Goal: Task Accomplishment & Management: Use online tool/utility

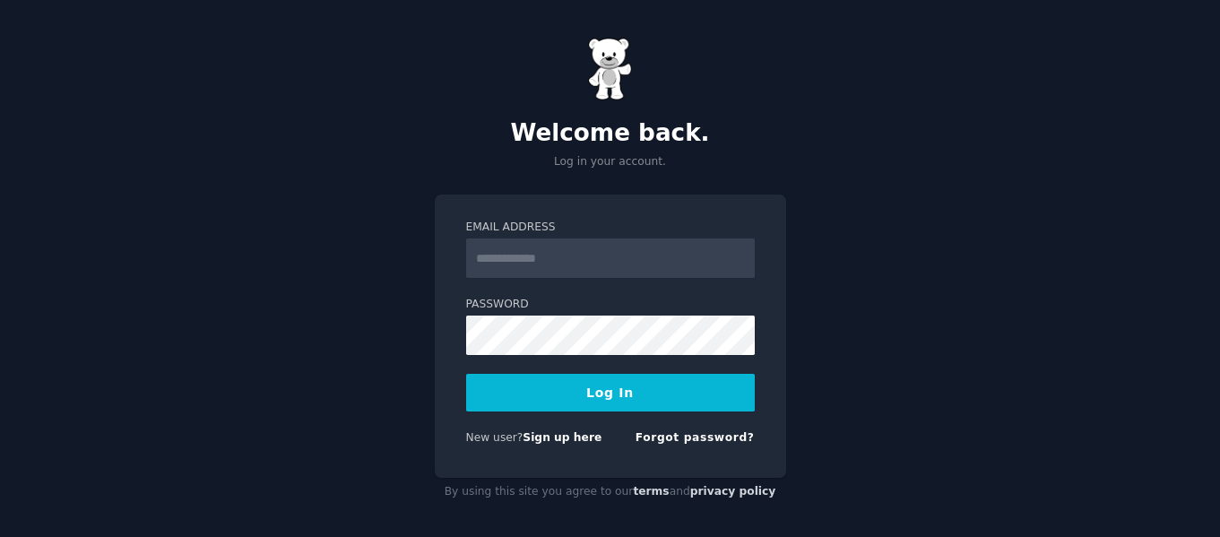
click at [602, 251] on input "Email Address" at bounding box center [610, 257] width 289 height 39
type input "**********"
click at [968, 287] on div "**********" at bounding box center [610, 271] width 1220 height 543
click at [713, 388] on button "Log In" at bounding box center [610, 393] width 289 height 38
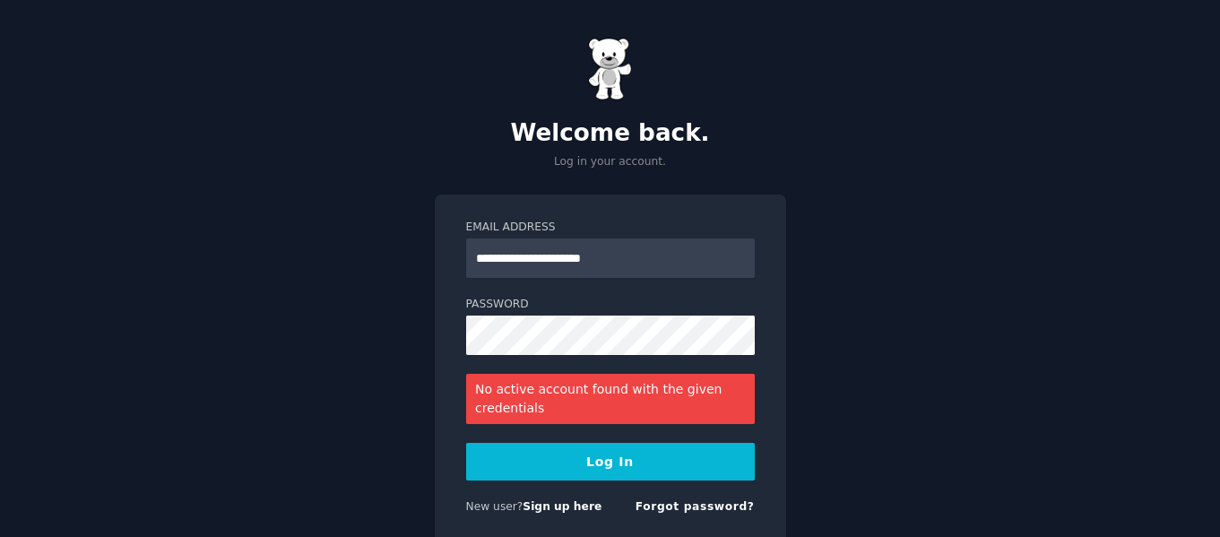
click at [687, 412] on div "No active account found with the given credentials" at bounding box center [610, 399] width 289 height 50
click at [674, 402] on div "No active account found with the given credentials" at bounding box center [610, 399] width 289 height 50
click at [633, 456] on button "Log In" at bounding box center [610, 462] width 289 height 38
click at [415, 350] on div "**********" at bounding box center [610, 306] width 1220 height 612
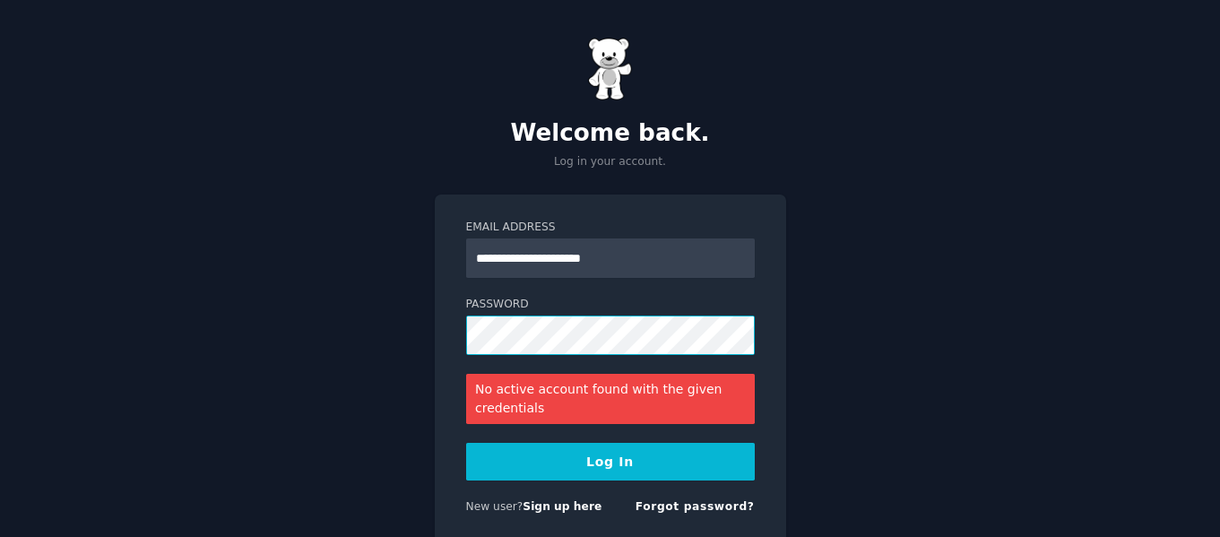
click at [437, 342] on div "**********" at bounding box center [610, 371] width 351 height 352
click at [635, 454] on button "Log In" at bounding box center [610, 462] width 289 height 38
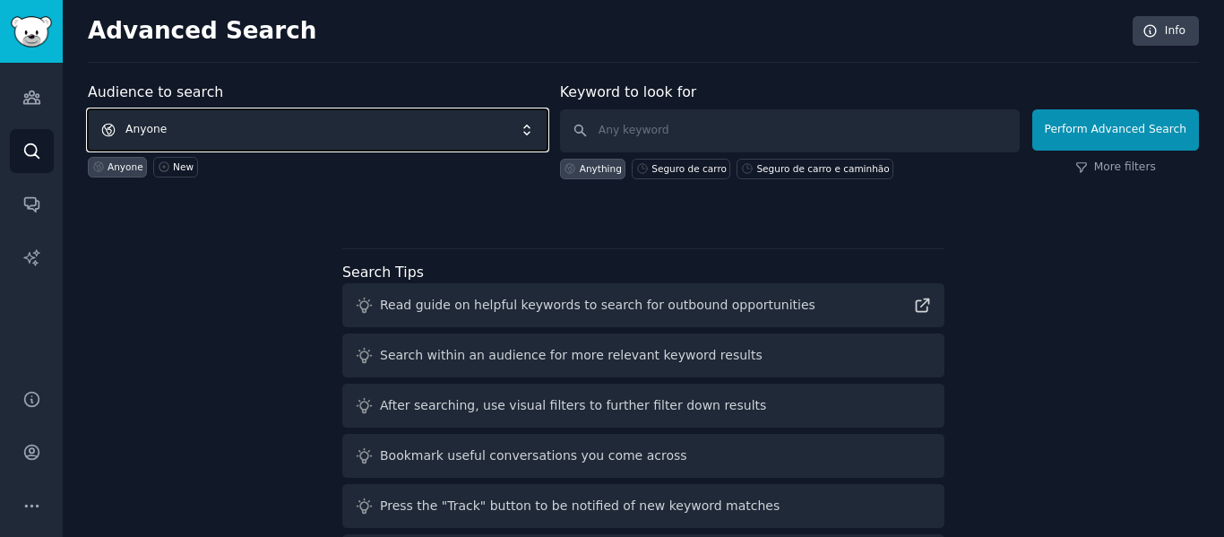
click at [532, 131] on span "Anyone" at bounding box center [318, 129] width 460 height 41
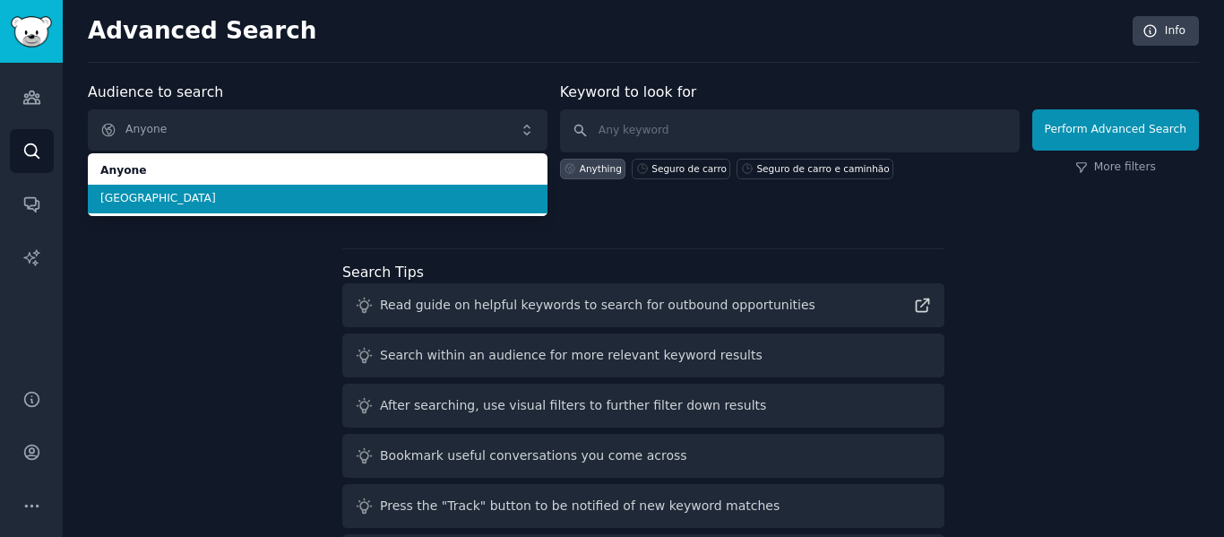
click at [385, 198] on span "[GEOGRAPHIC_DATA]" at bounding box center [317, 199] width 435 height 16
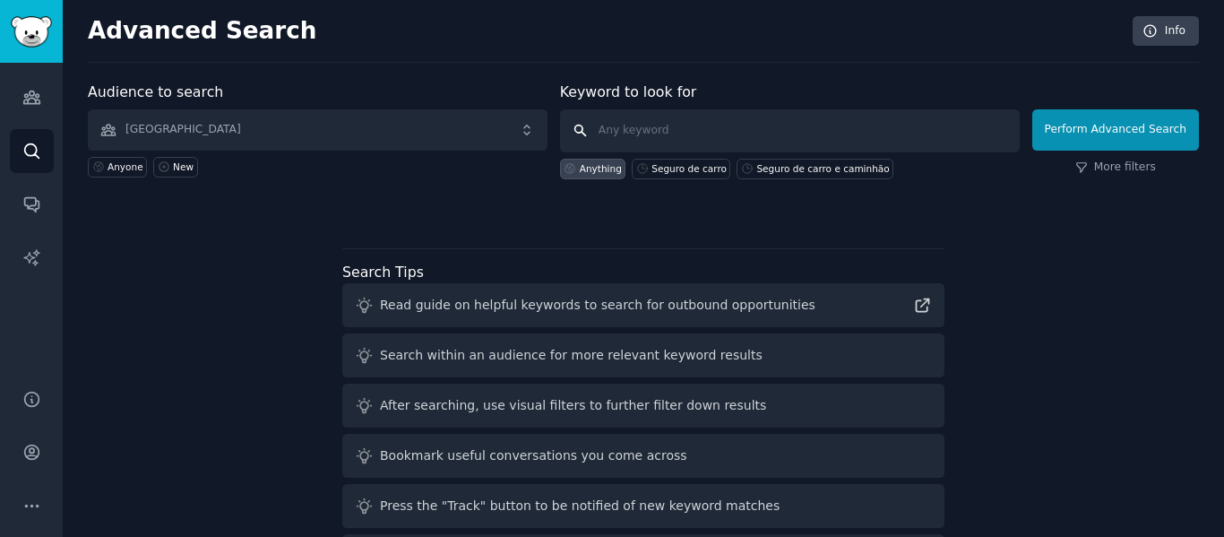
scroll to position [73, 0]
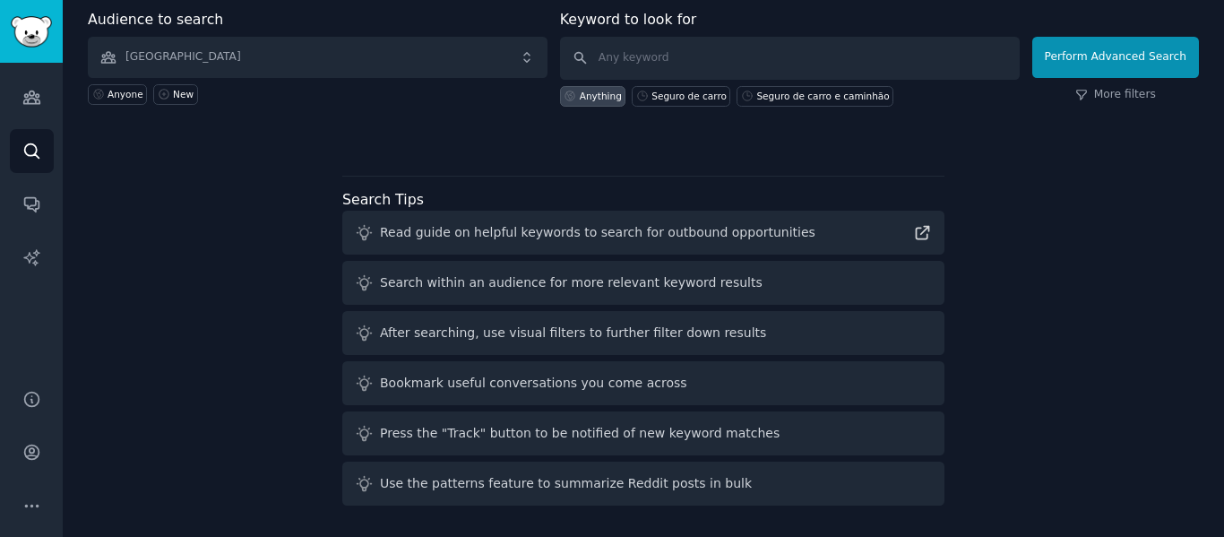
click at [369, 328] on icon at bounding box center [364, 333] width 19 height 19
click at [646, 361] on div "Bookmark useful conversations you come across" at bounding box center [643, 383] width 602 height 44
click at [676, 340] on div "After searching, use visual filters to further filter down results" at bounding box center [573, 333] width 386 height 19
click at [721, 341] on div "After searching, use visual filters to further filter down results" at bounding box center [643, 333] width 602 height 44
click at [34, 497] on icon "Sidebar" at bounding box center [31, 506] width 19 height 19
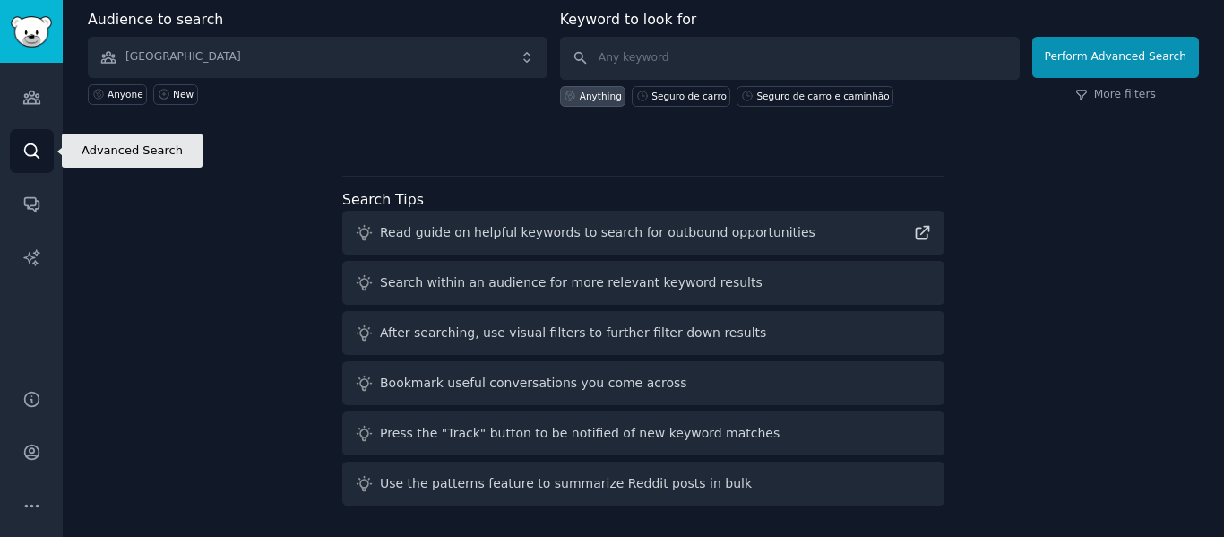
click at [32, 149] on icon "Sidebar" at bounding box center [31, 151] width 19 height 19
click at [24, 155] on icon "Sidebar" at bounding box center [31, 151] width 19 height 19
click at [692, 56] on input "text" at bounding box center [790, 58] width 460 height 43
